Goal: Task Accomplishment & Management: Use online tool/utility

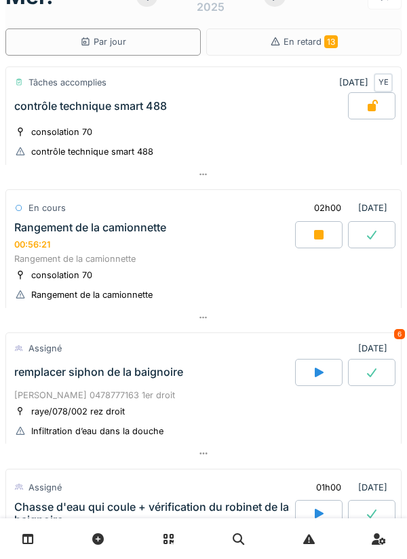
scroll to position [38, 0]
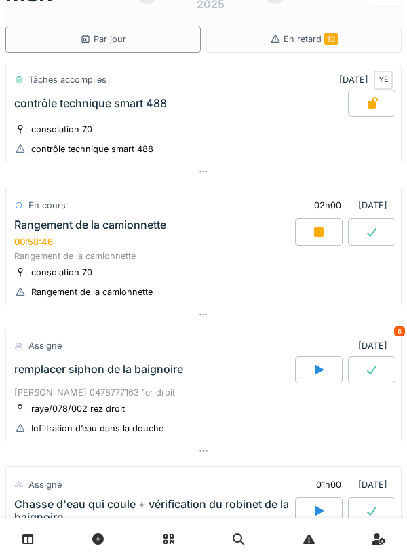
click at [315, 230] on icon at bounding box center [318, 231] width 9 height 9
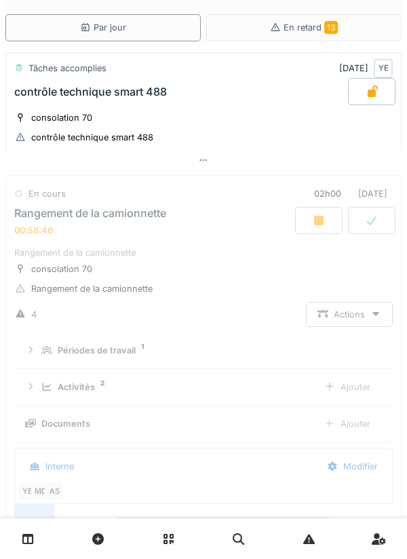
scroll to position [171, 0]
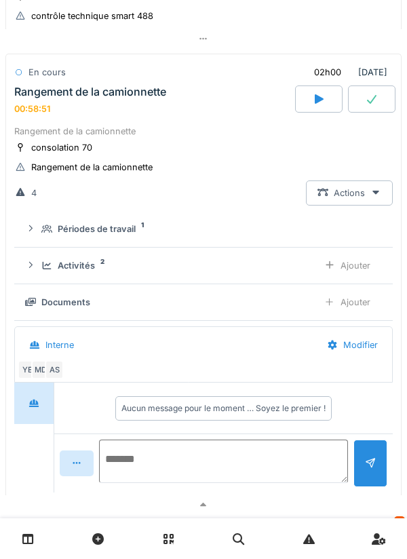
click at [280, 314] on textarea at bounding box center [223, 461] width 249 height 43
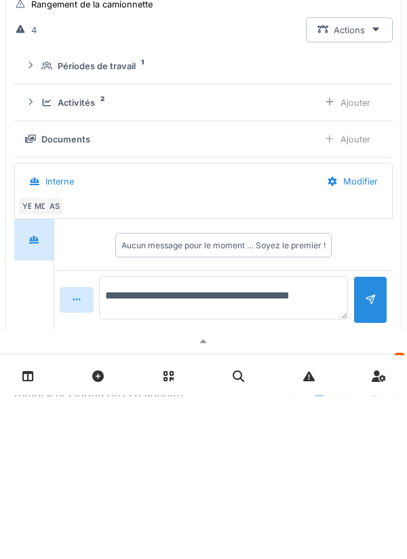
type textarea "**********"
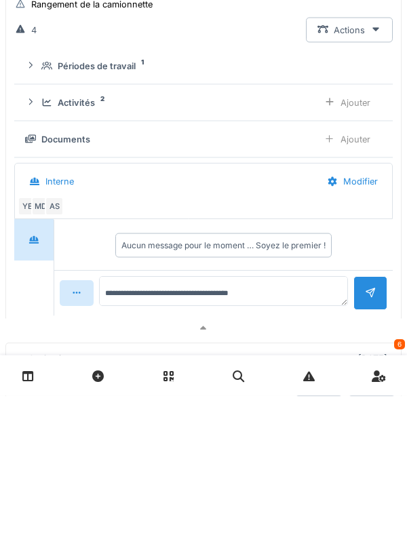
click at [361, 314] on div at bounding box center [371, 456] width 34 height 33
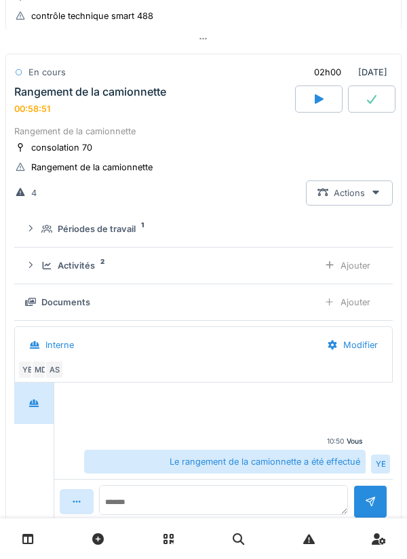
click at [373, 106] on div at bounding box center [371, 98] width 47 height 27
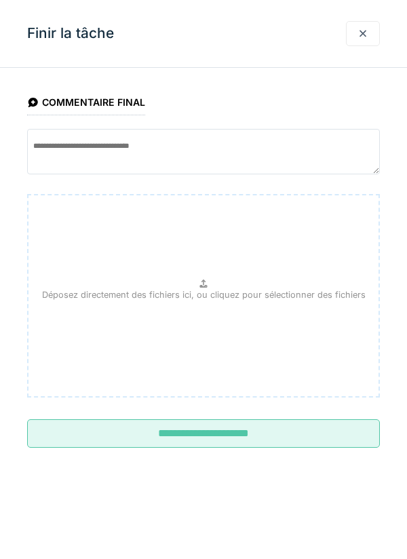
click at [303, 314] on input "**********" at bounding box center [203, 433] width 353 height 28
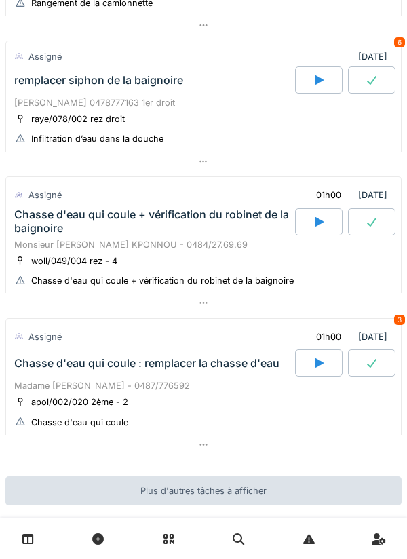
scroll to position [0, 0]
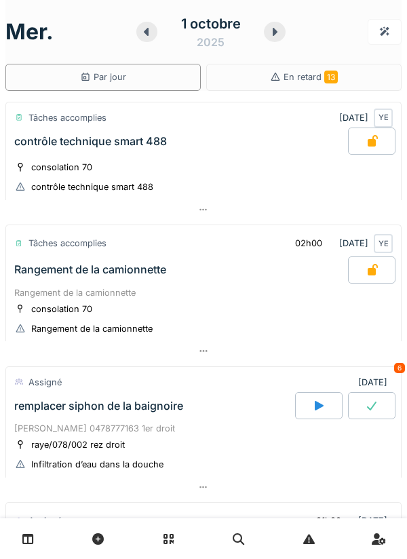
click at [315, 314] on icon at bounding box center [319, 405] width 9 height 9
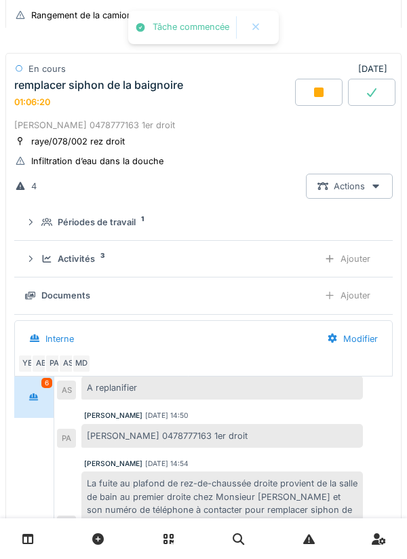
scroll to position [345, 0]
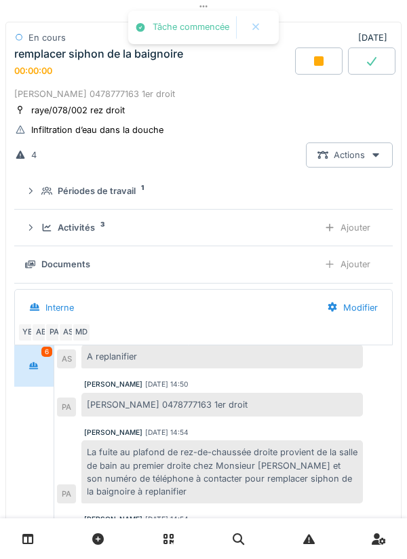
click at [297, 232] on div "Activités 3" at bounding box center [174, 227] width 266 height 13
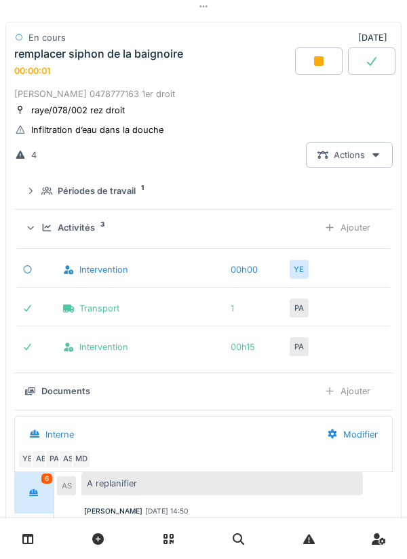
click at [363, 229] on div "Ajouter" at bounding box center [347, 227] width 69 height 25
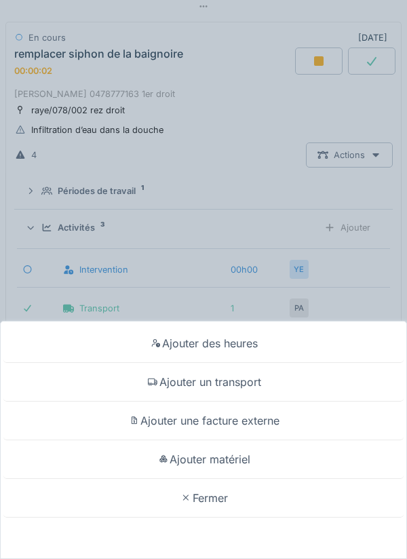
click at [280, 314] on div "Ajouter un transport" at bounding box center [203, 382] width 400 height 39
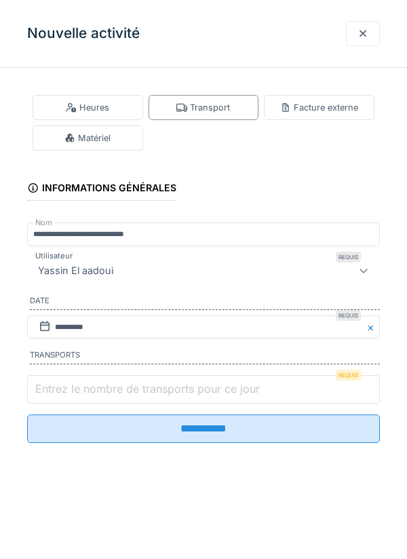
click at [273, 314] on input "Entrez le nombre de transports pour ce jour" at bounding box center [203, 389] width 353 height 28
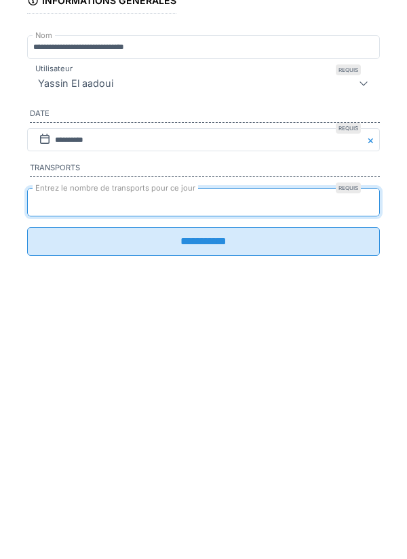
scroll to position [41, 0]
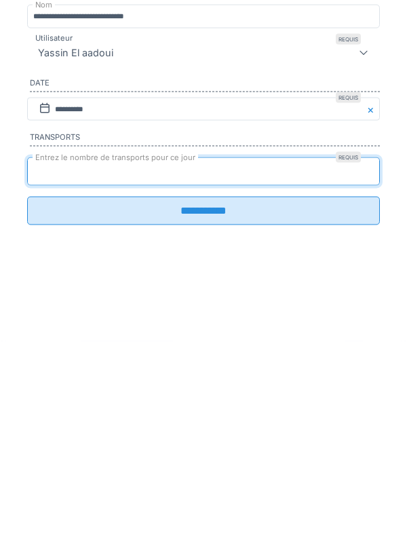
type input "*"
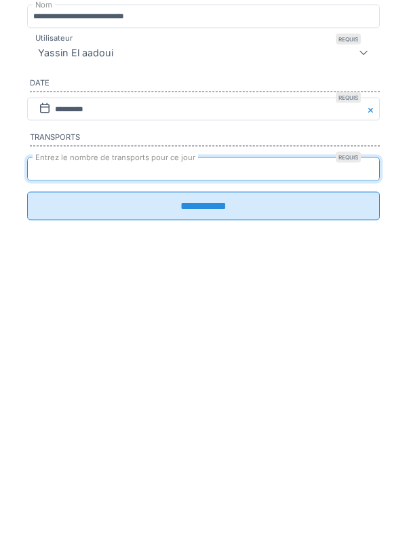
click at [267, 314] on input "**********" at bounding box center [203, 424] width 353 height 28
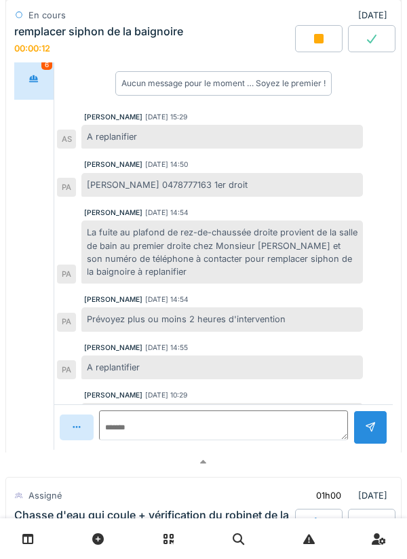
scroll to position [4, 0]
click at [224, 314] on div at bounding box center [203, 463] width 396 height 20
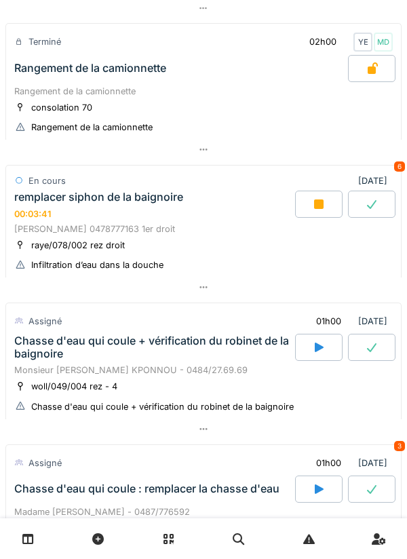
scroll to position [196, 0]
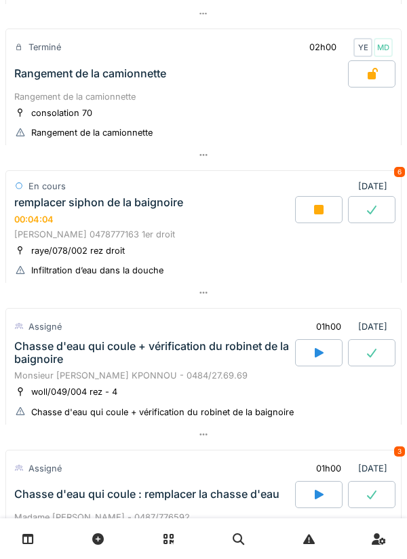
click at [308, 292] on div at bounding box center [203, 293] width 396 height 20
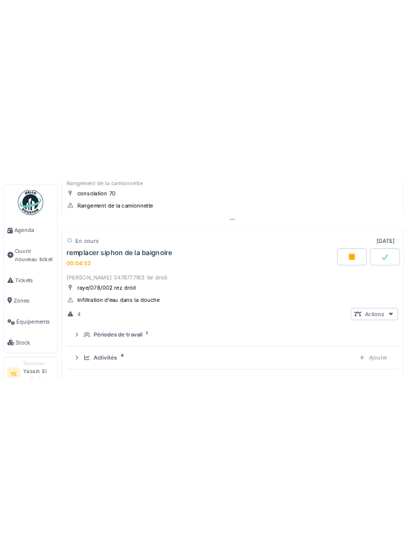
scroll to position [0, 0]
